Goal: Task Accomplishment & Management: Manage account settings

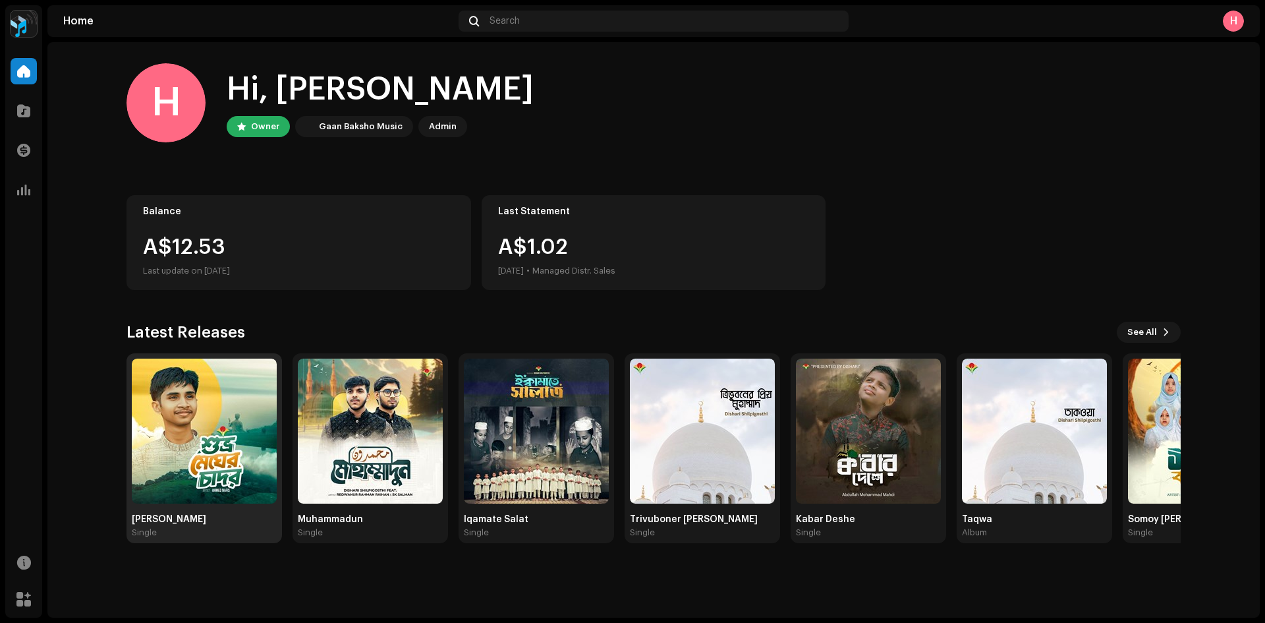
click at [202, 409] on img at bounding box center [204, 430] width 145 height 145
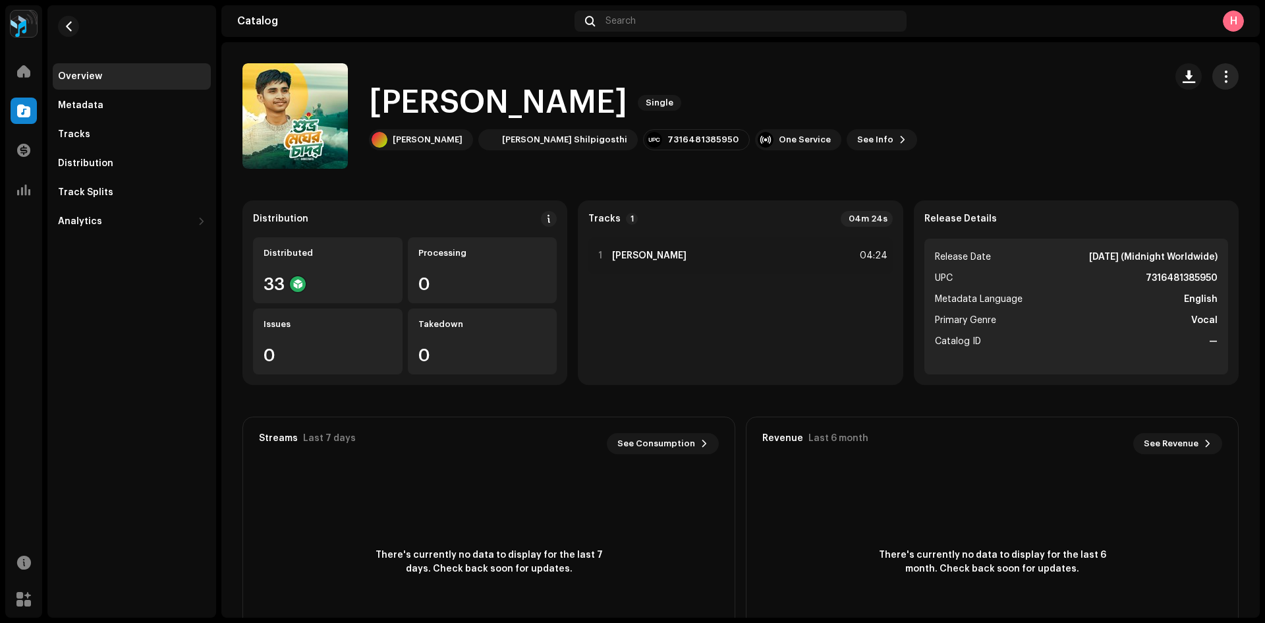
click at [1220, 75] on span "button" at bounding box center [1226, 76] width 13 height 11
click at [1157, 142] on div "Edit" at bounding box center [1158, 135] width 133 height 26
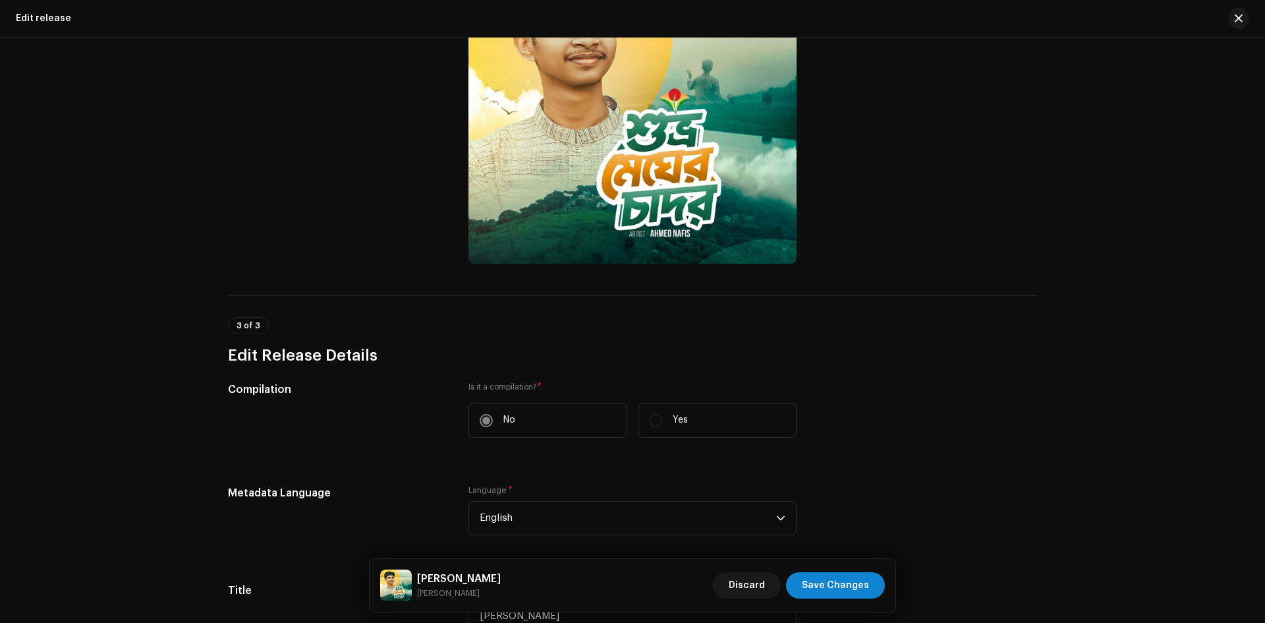
scroll to position [659, 0]
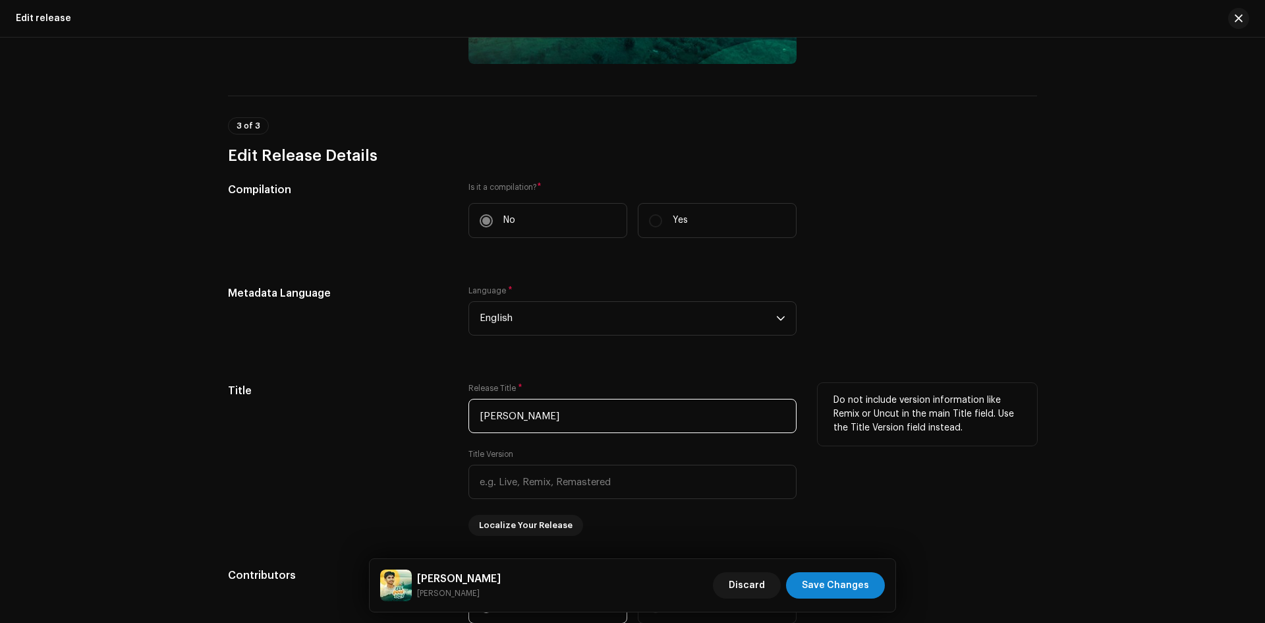
click at [680, 406] on input "Shuvro Megher Chador" at bounding box center [633, 416] width 328 height 34
click at [649, 495] on input "text" at bounding box center [633, 482] width 328 height 34
click at [615, 418] on input "Shuvro Megher Chador" at bounding box center [633, 416] width 328 height 34
click at [644, 420] on input "Shuvro Megher Chador" at bounding box center [633, 416] width 328 height 34
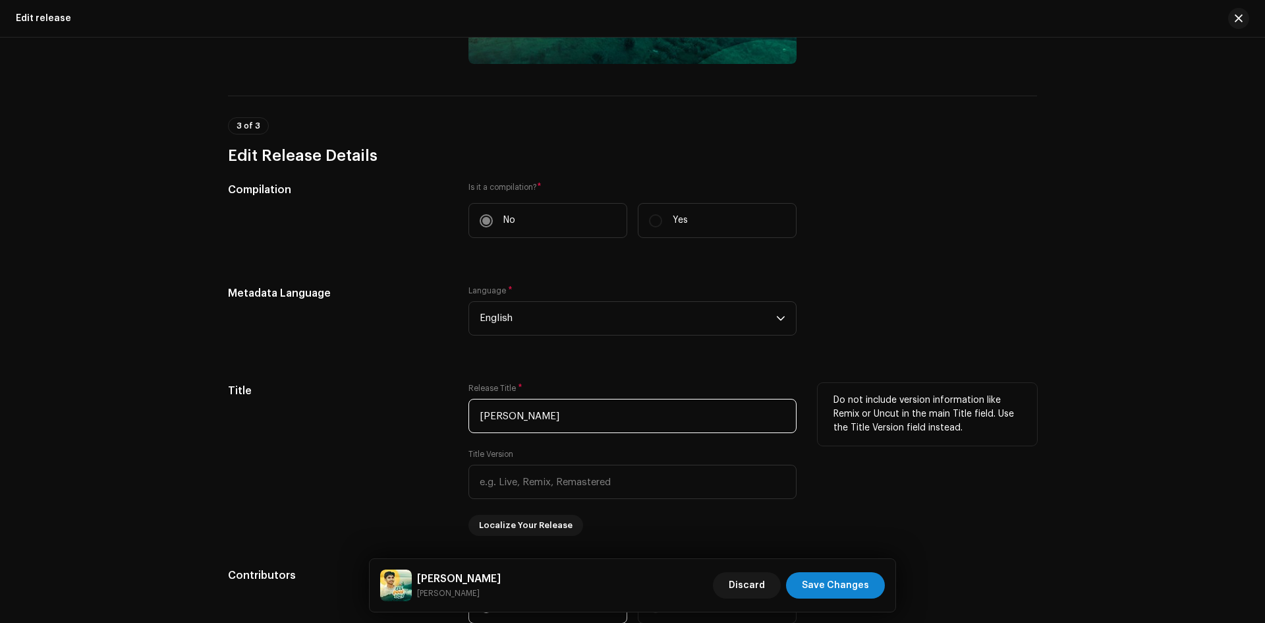
paste input "|"
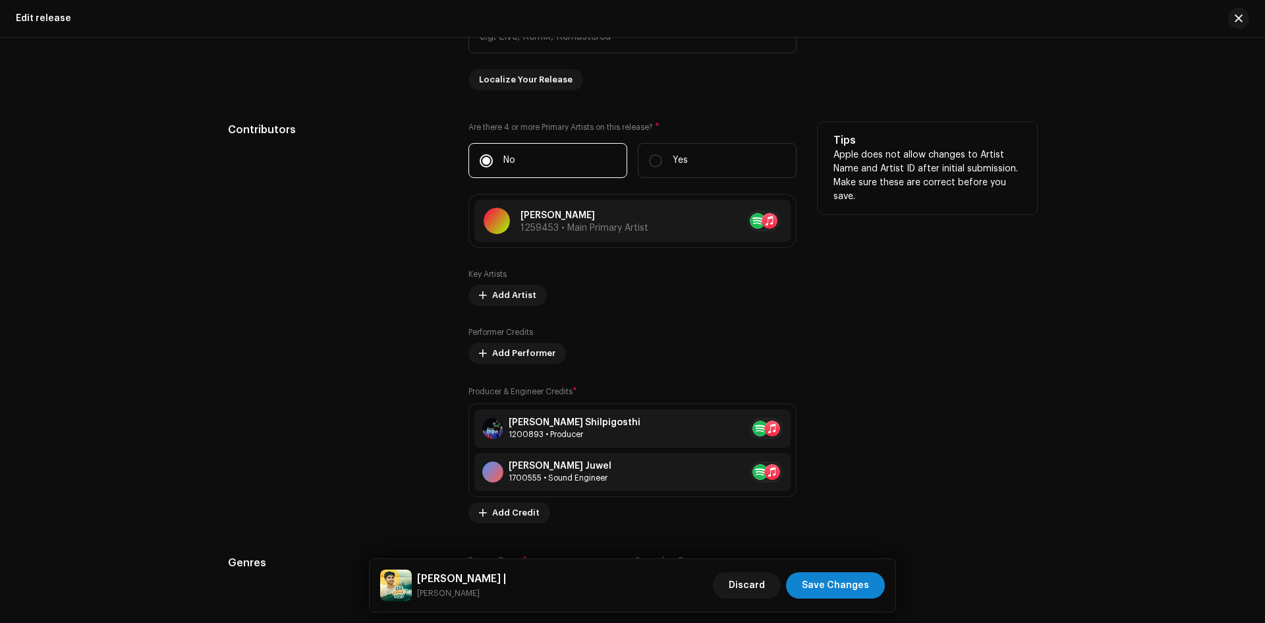
scroll to position [791, 0]
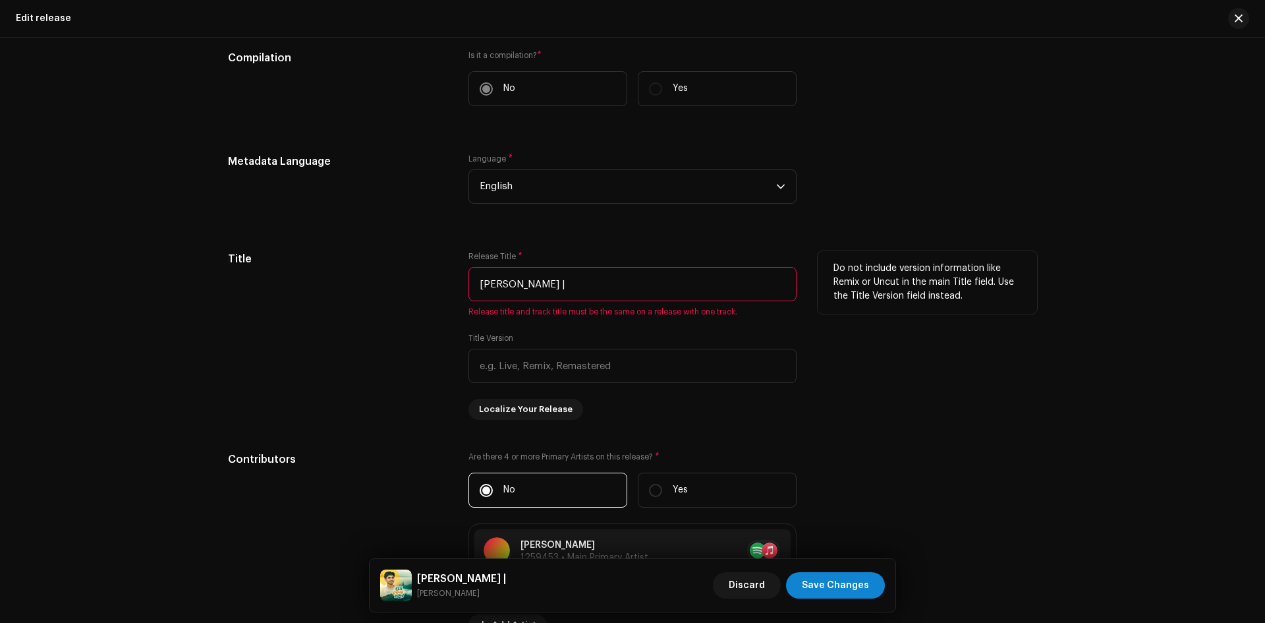
click at [625, 293] on input "Shuvro Megher Chador |" at bounding box center [633, 284] width 328 height 34
paste input "dishari shilpigosth"
click at [596, 285] on input "Shuvro Megher Chador |dishari shilpigosth" at bounding box center [633, 284] width 328 height 34
click at [632, 280] on input "Shuvro Megher Chador | Dishari shilpigosth" at bounding box center [633, 284] width 328 height 34
click at [679, 287] on input "Shuvro Megher Chador | Dishari Shilpigosth" at bounding box center [633, 284] width 328 height 34
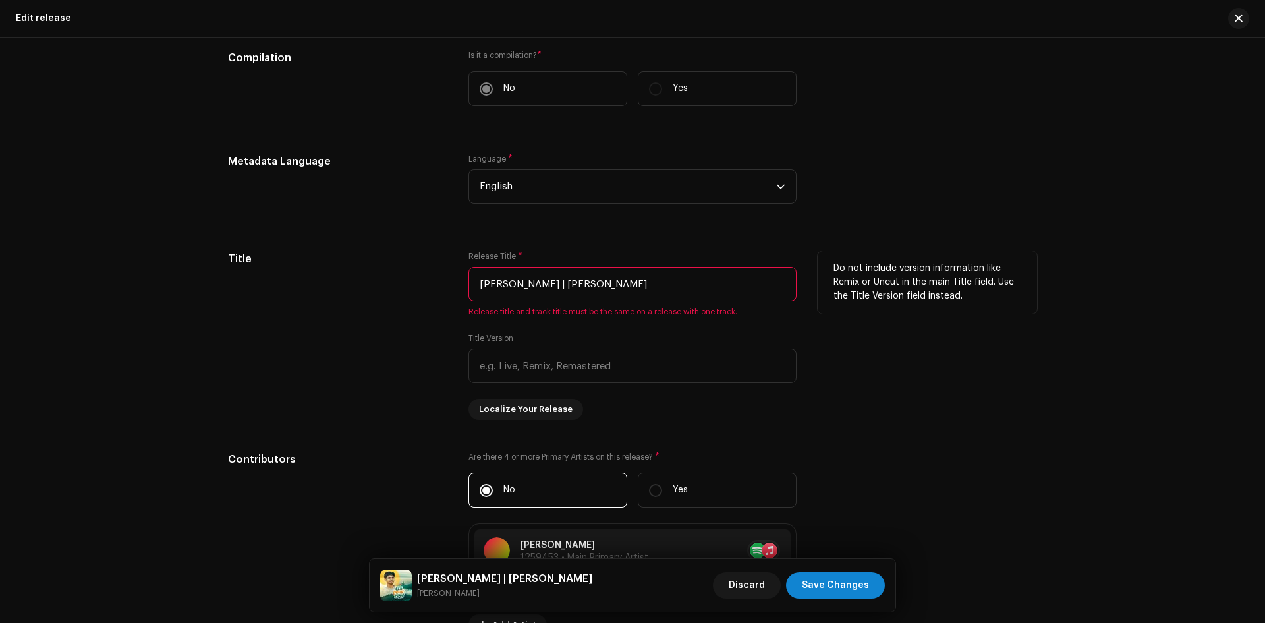
drag, startPoint x: 692, startPoint y: 290, endPoint x: 440, endPoint y: 291, distance: 251.7
click at [440, 291] on div "Title Release Title * Shuvro Megher Chador | Dishari Shilpigosthi Release title…" at bounding box center [632, 335] width 809 height 169
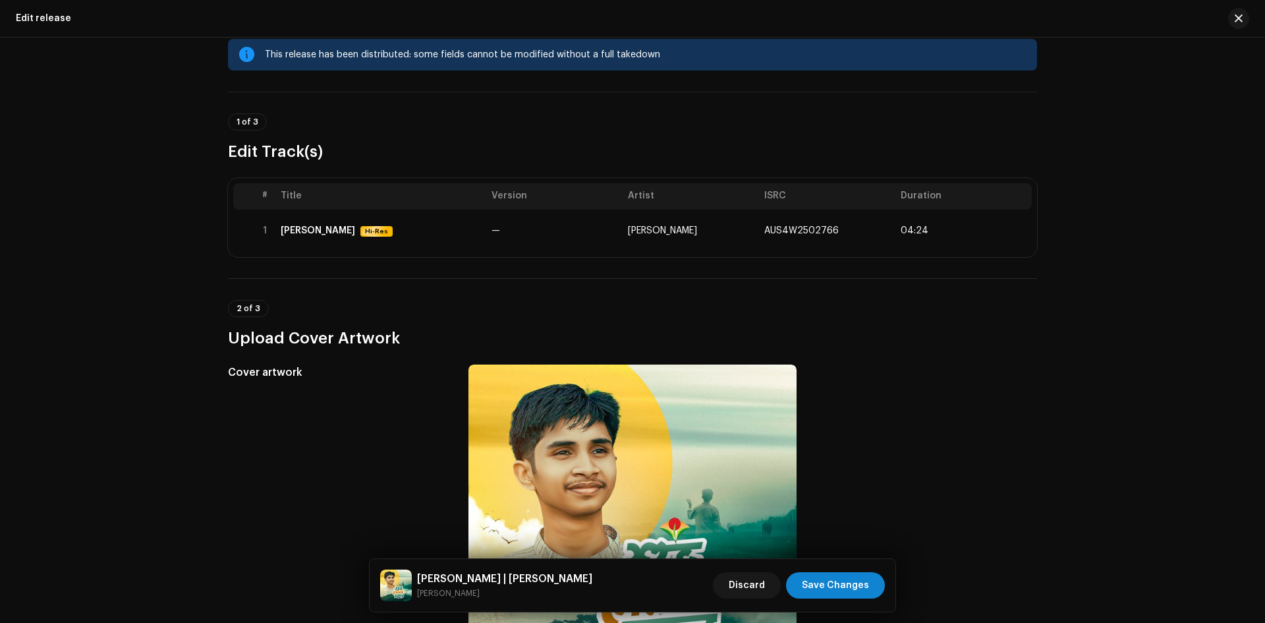
scroll to position [0, 0]
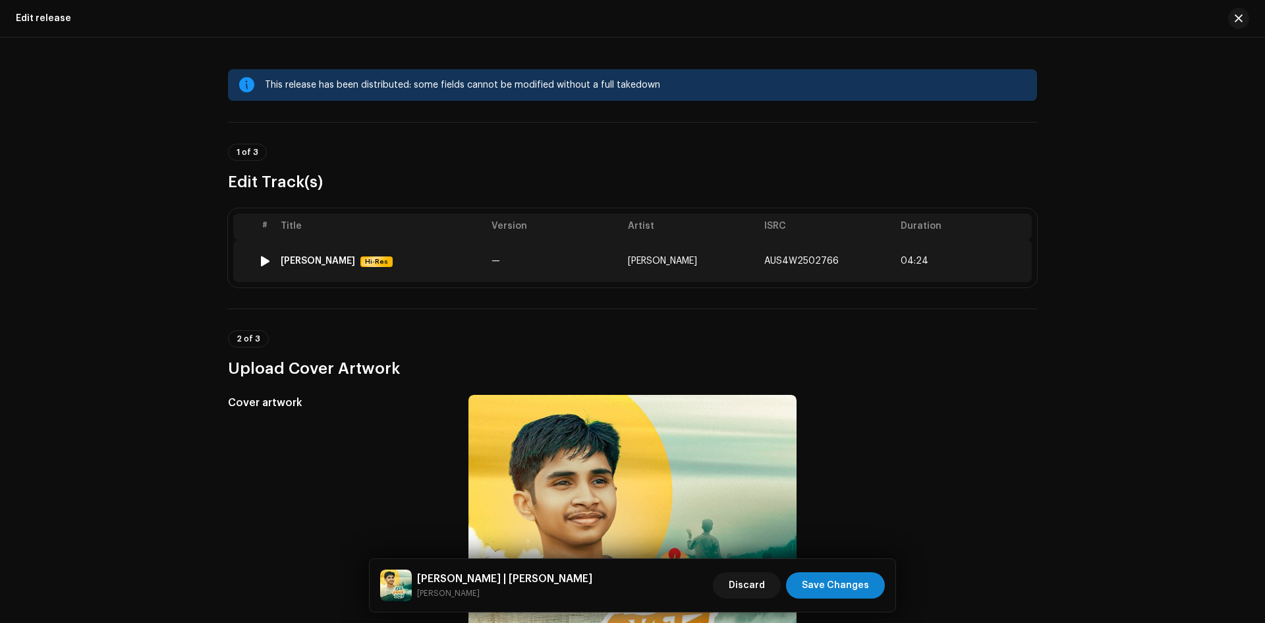
type input "[PERSON_NAME] | [PERSON_NAME]"
click at [747, 270] on td "[PERSON_NAME]" at bounding box center [691, 261] width 136 height 42
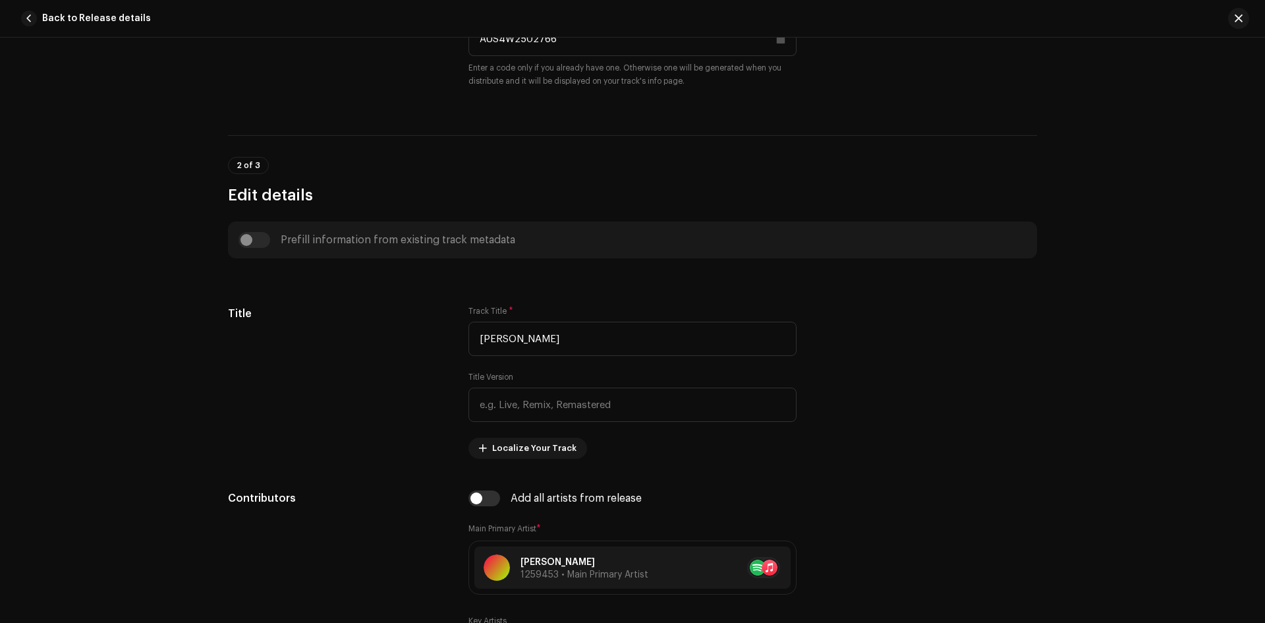
scroll to position [364, 0]
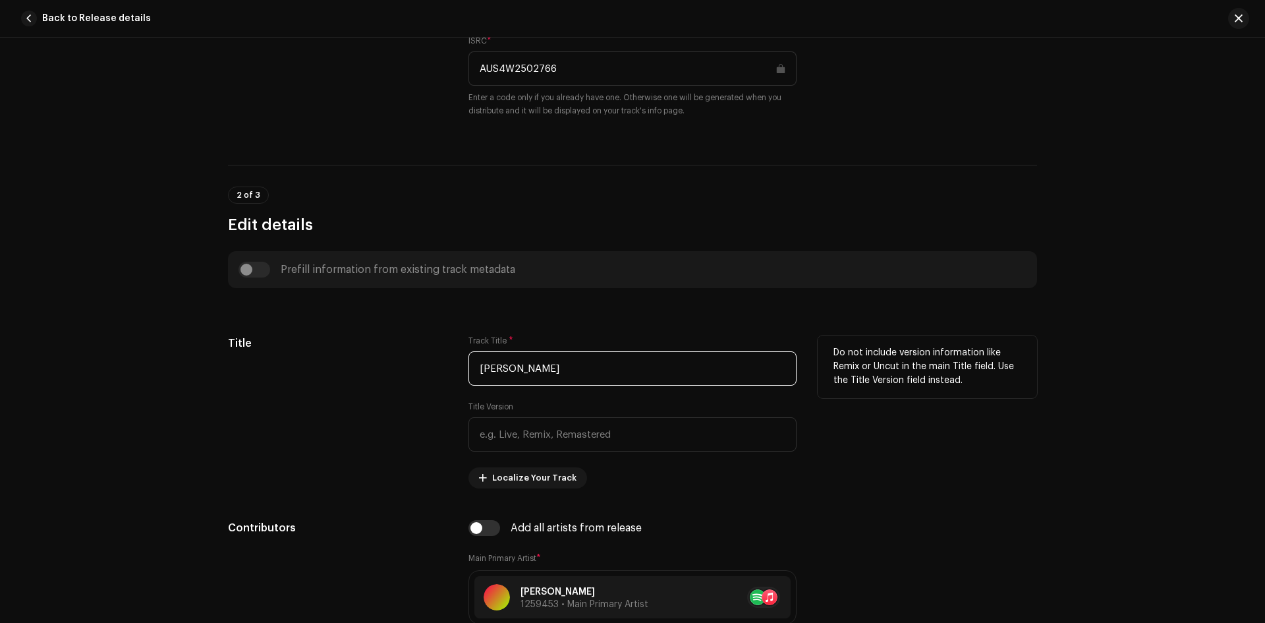
drag, startPoint x: 604, startPoint y: 372, endPoint x: 474, endPoint y: 373, distance: 129.2
click at [474, 373] on input "Shuvro Megher Chador" at bounding box center [633, 368] width 328 height 34
paste input "| Dishari Shilpigosthi"
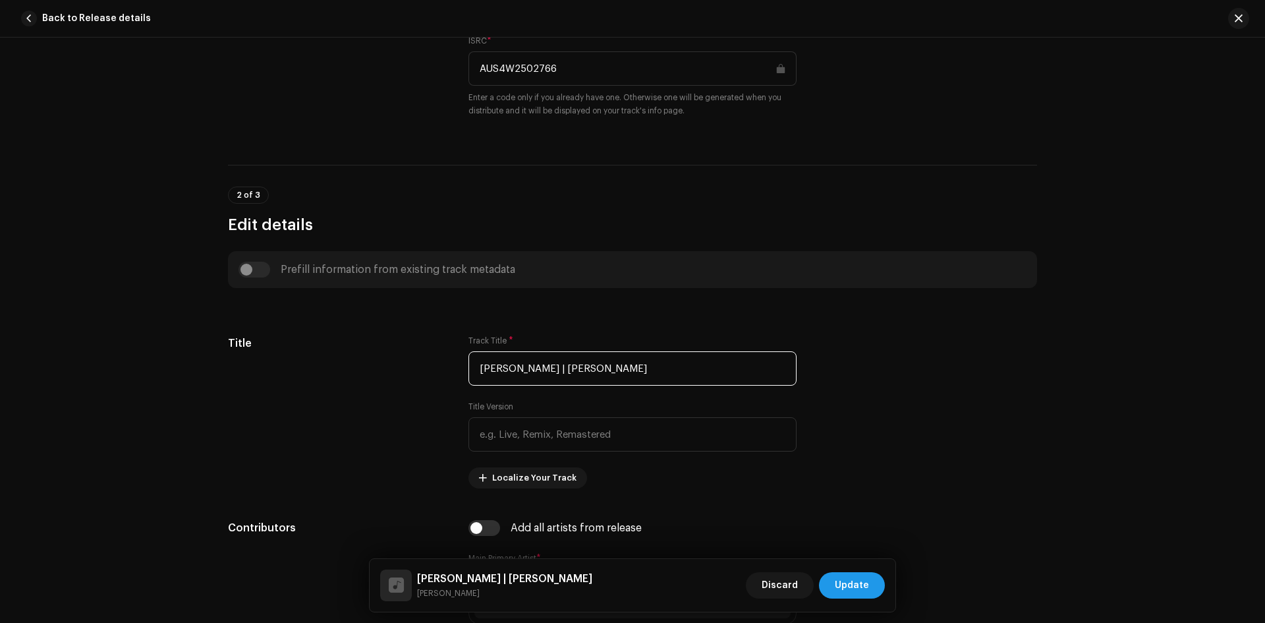
type input "[PERSON_NAME] | [PERSON_NAME]"
click at [864, 577] on span "Update" at bounding box center [852, 585] width 34 height 26
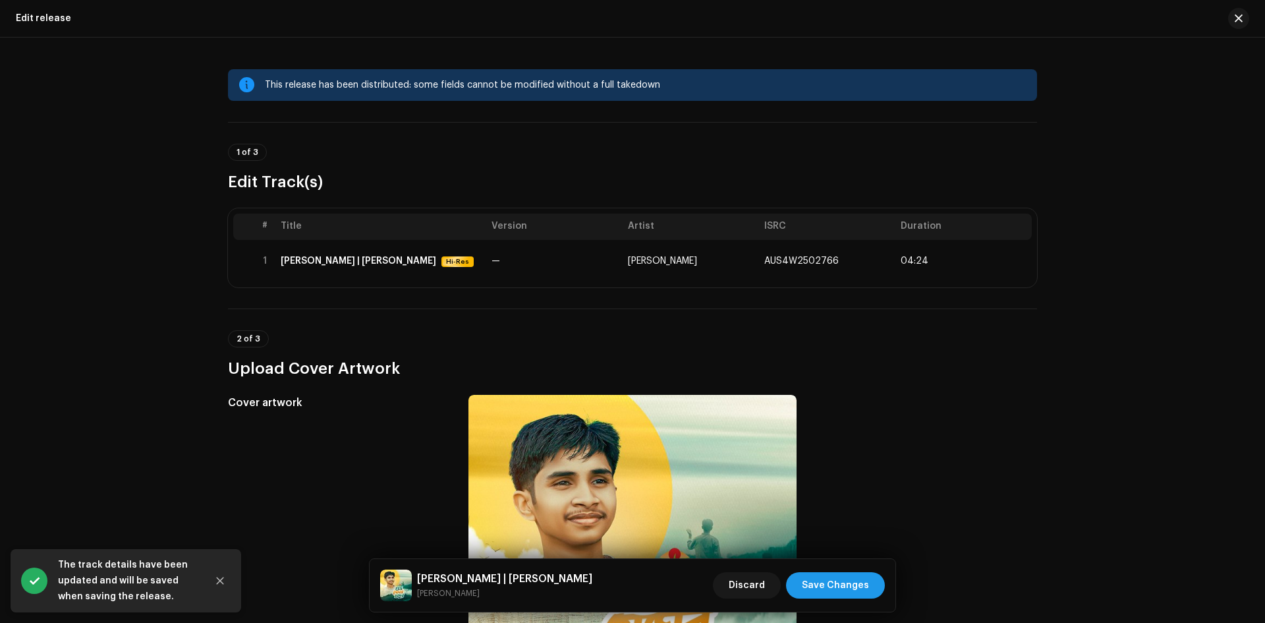
click at [855, 596] on span "Save Changes" at bounding box center [835, 585] width 67 height 26
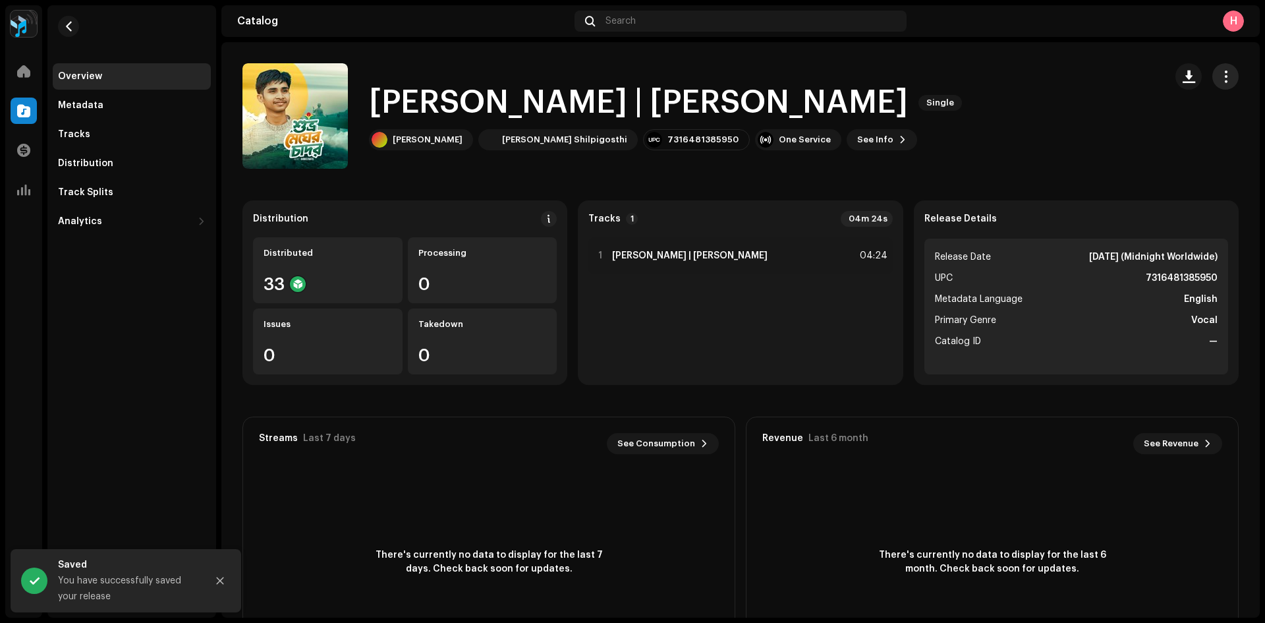
click at [1213, 74] on button "button" at bounding box center [1226, 76] width 26 height 26
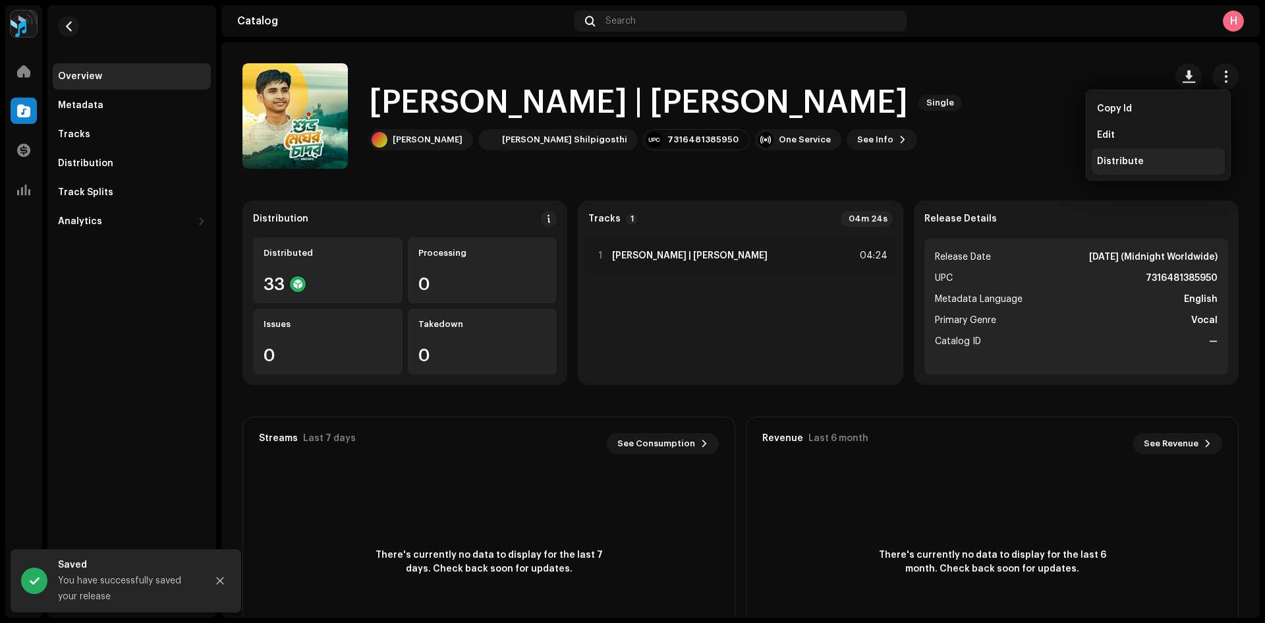
click at [1162, 161] on div "Distribute" at bounding box center [1158, 161] width 123 height 11
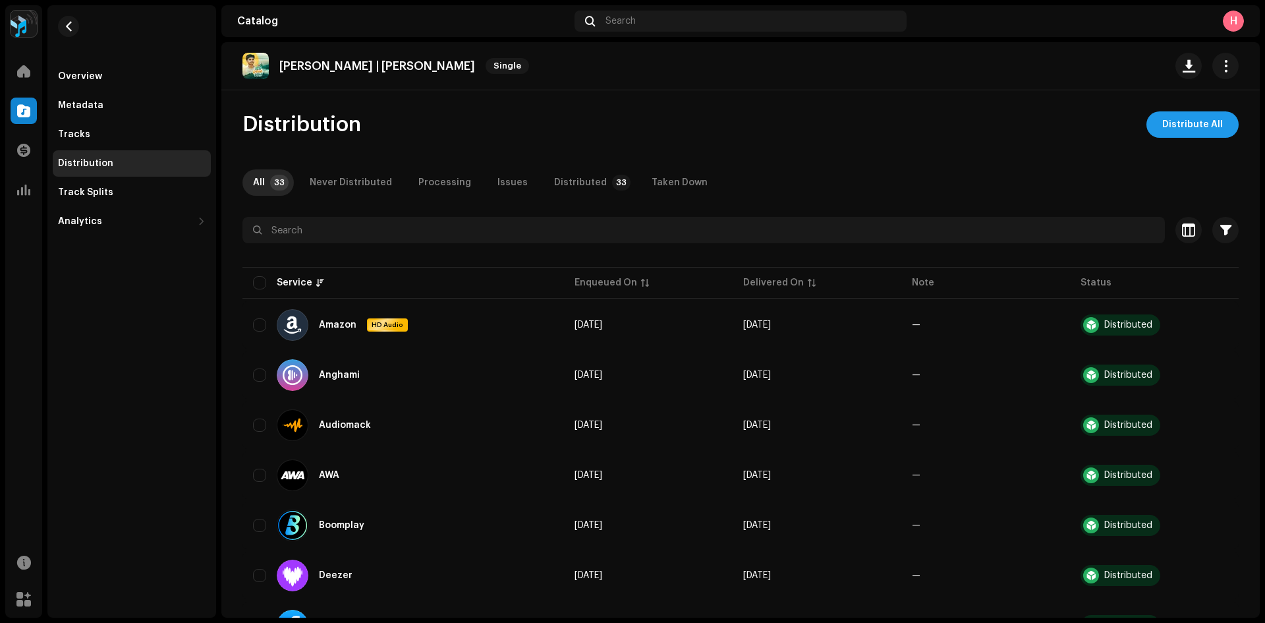
click at [1187, 118] on span "Distribute All" at bounding box center [1192, 124] width 61 height 26
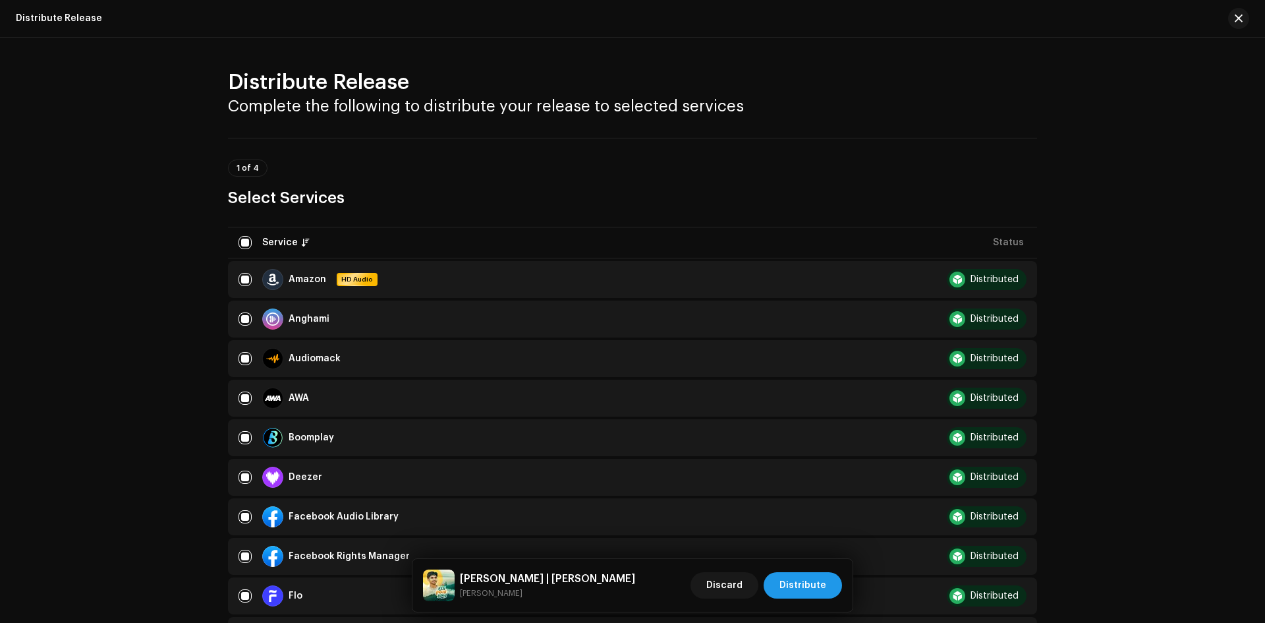
click at [809, 583] on span "Distribute" at bounding box center [803, 585] width 47 height 26
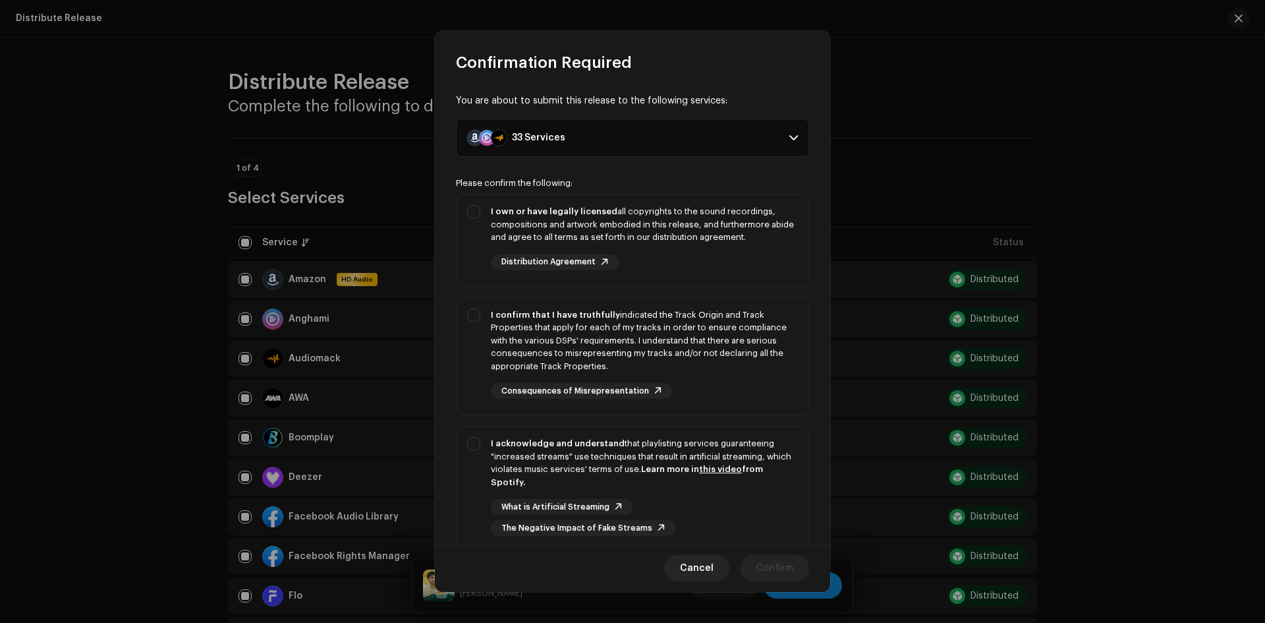
click at [488, 295] on p-selectbutton "I own or have legally licensed all copyrights to the sound recordings, composit…" at bounding box center [632, 373] width 353 height 358
click at [470, 320] on div "I confirm that I have truthfully indicated the Track Origin and Track Propertie…" at bounding box center [633, 354] width 352 height 112
checkbox input "true"
click at [467, 246] on div "I own or have legally licensed all copyrights to the sound recordings, composit…" at bounding box center [633, 237] width 352 height 86
checkbox input "true"
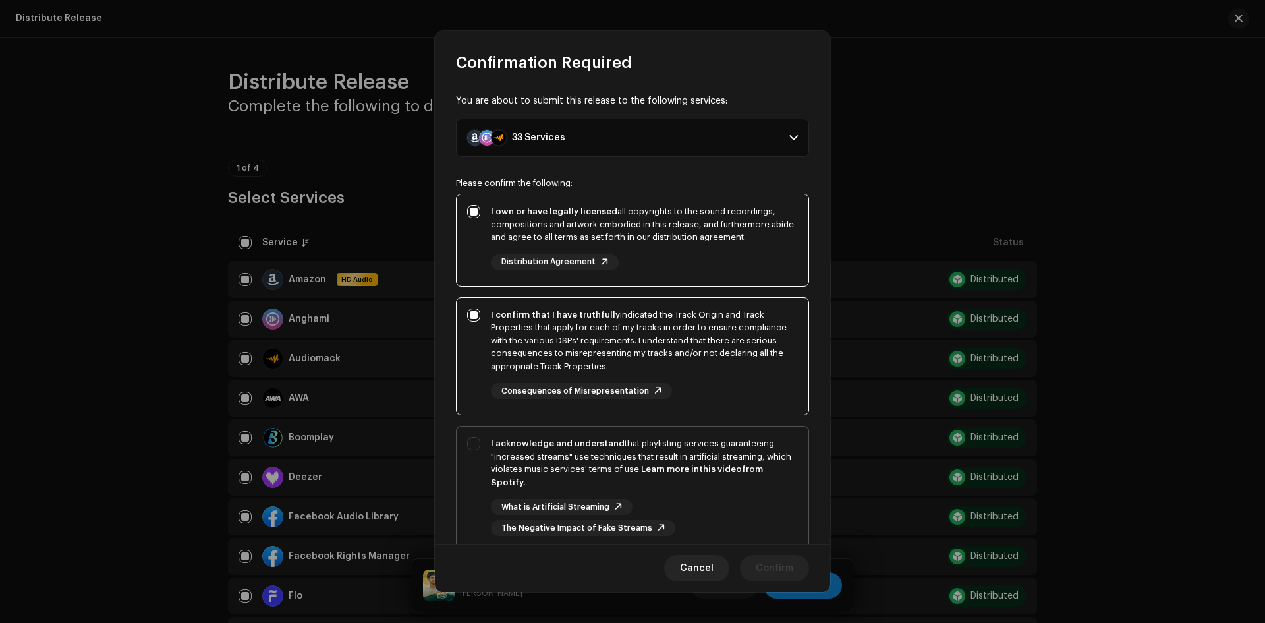
click at [479, 446] on div "I acknowledge and understand that playlisting services guaranteeing "increased …" at bounding box center [633, 486] width 352 height 120
checkbox input "true"
click at [768, 571] on span "Confirm" at bounding box center [775, 568] width 38 height 26
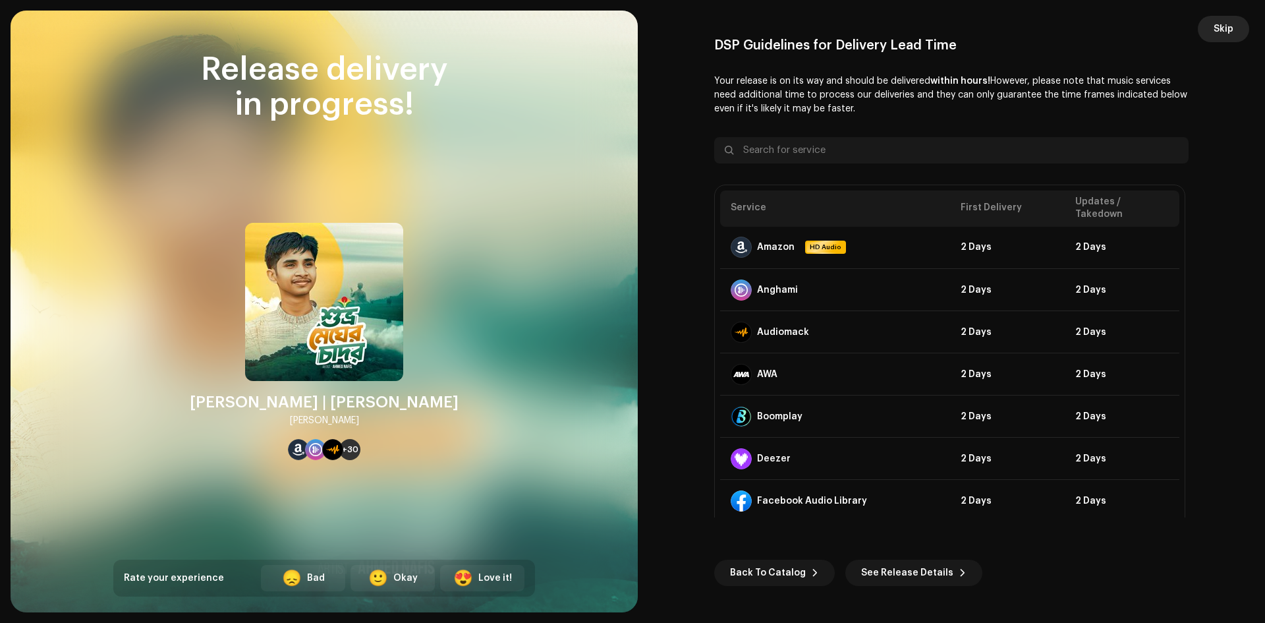
click at [1226, 34] on span "Skip" at bounding box center [1224, 29] width 20 height 26
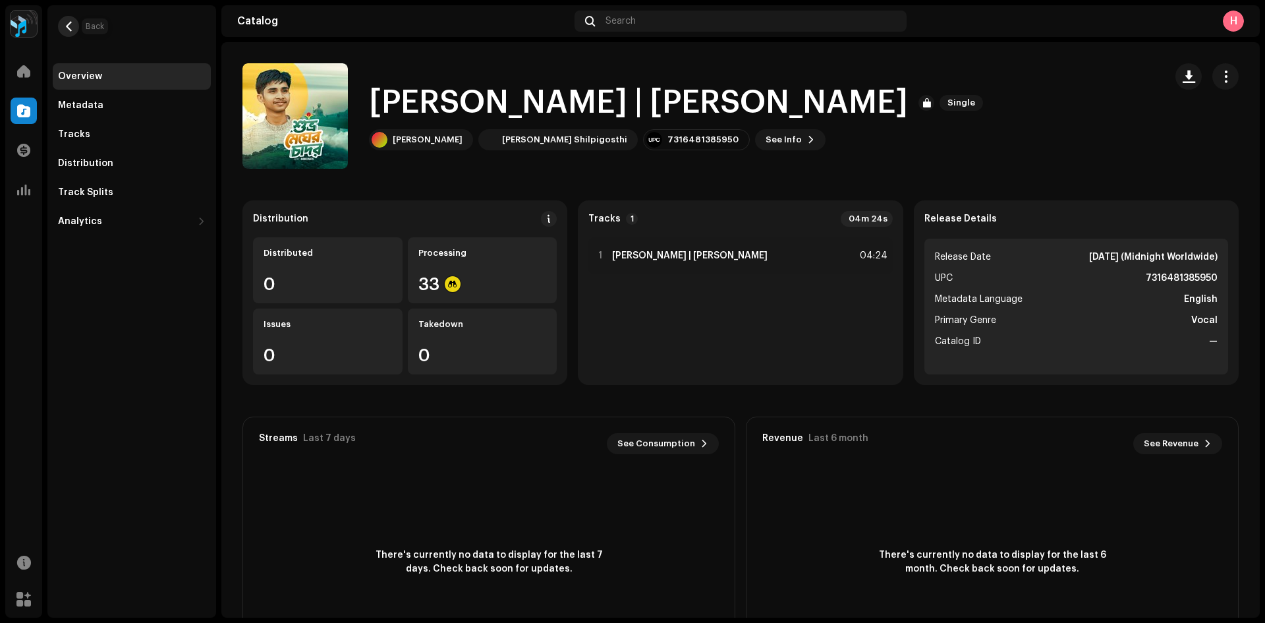
click at [69, 34] on button "button" at bounding box center [68, 26] width 21 height 21
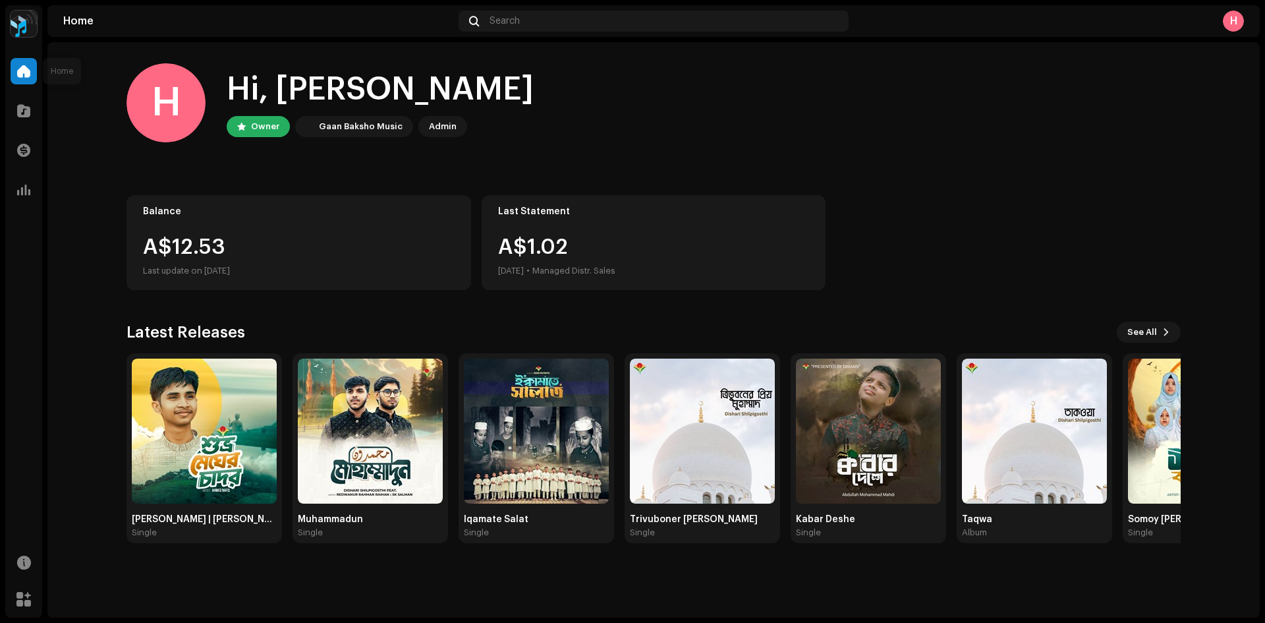
click at [11, 74] on div at bounding box center [24, 71] width 26 height 26
click at [208, 508] on div "Shuvro Megher Chador | Dishari Shilpigosthi Single" at bounding box center [204, 447] width 145 height 179
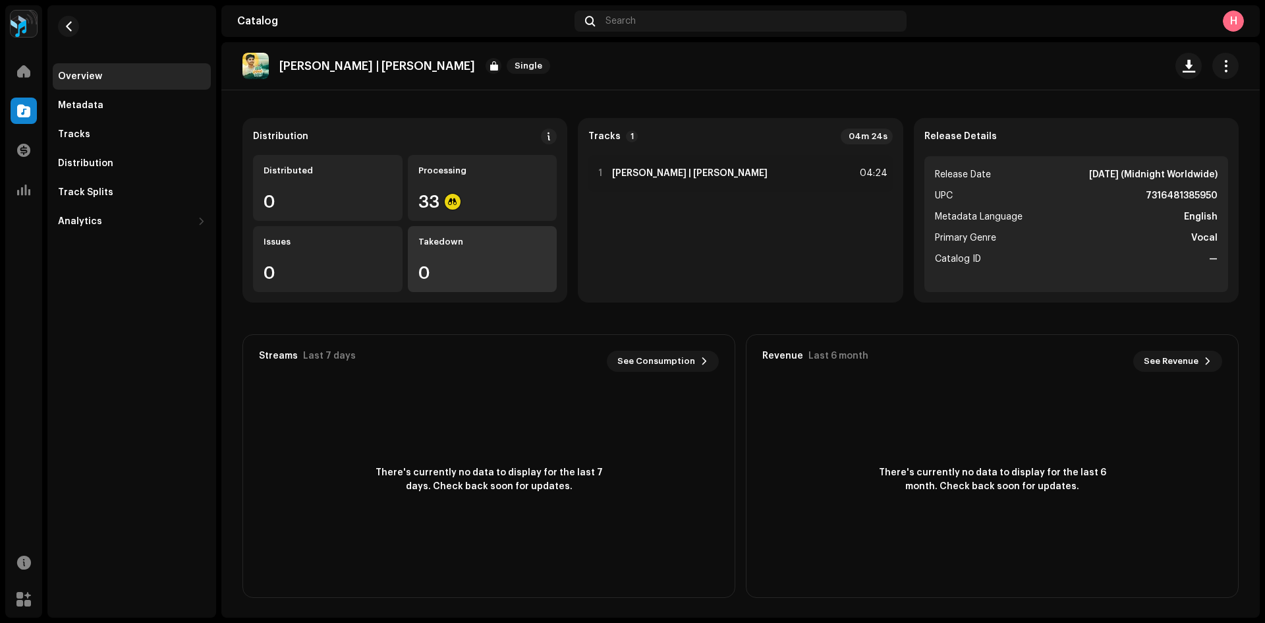
scroll to position [84, 0]
